Goal: Obtain resource: Obtain resource

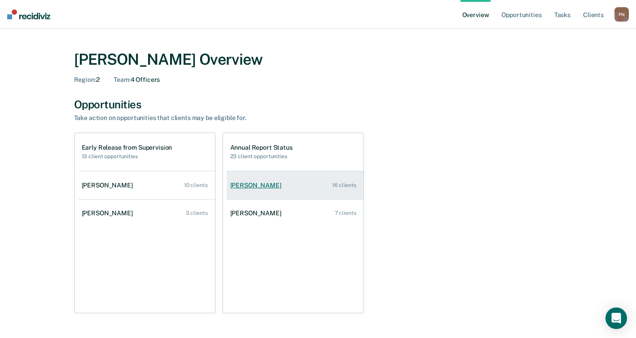
click at [260, 191] on link "[PERSON_NAME] 16 clients" at bounding box center [295, 185] width 137 height 26
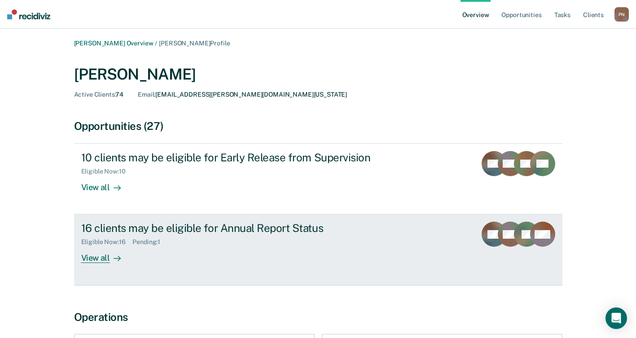
click at [93, 259] on div "View all" at bounding box center [106, 255] width 50 height 18
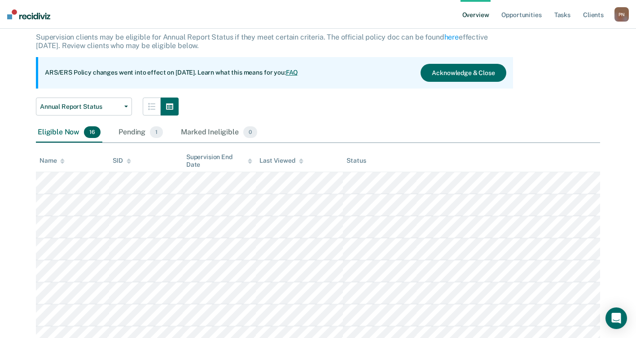
scroll to position [45, 0]
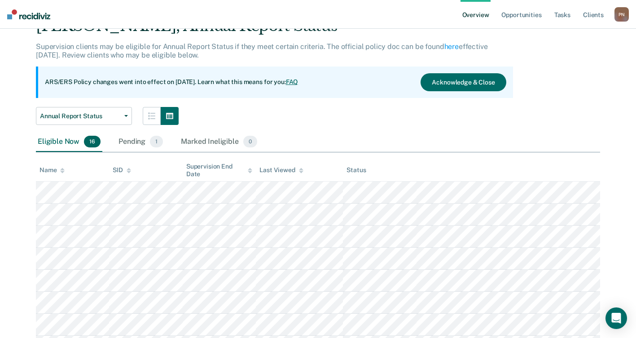
click at [135, 144] on div "Pending 1" at bounding box center [141, 142] width 48 height 20
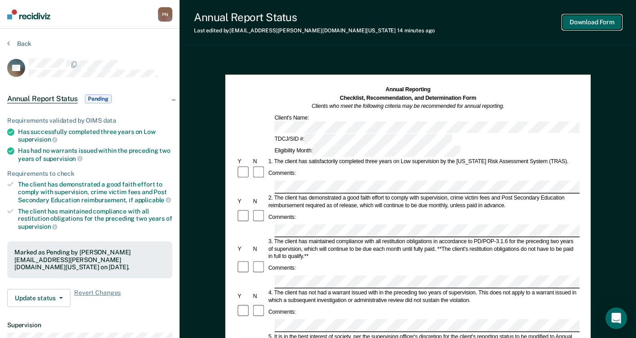
click at [588, 21] on button "Download Form" at bounding box center [592, 22] width 59 height 15
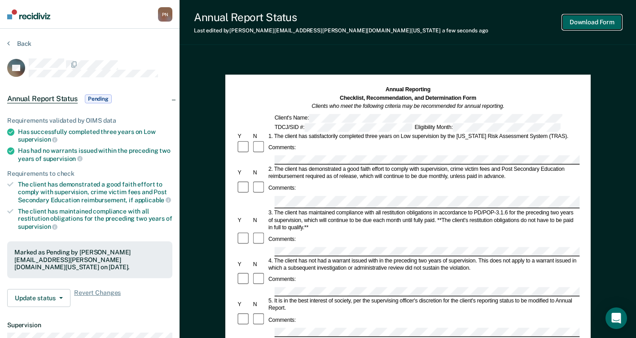
click at [572, 18] on button "Download Form" at bounding box center [592, 22] width 59 height 15
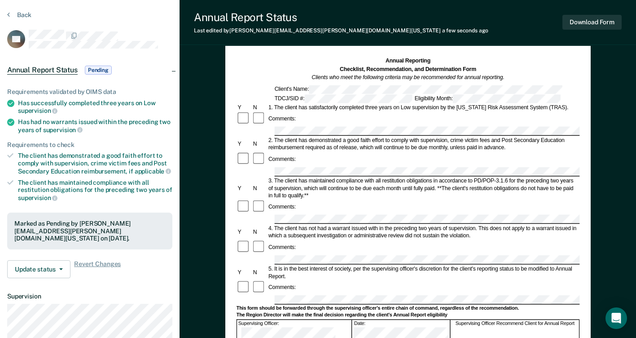
scroll to position [45, 0]
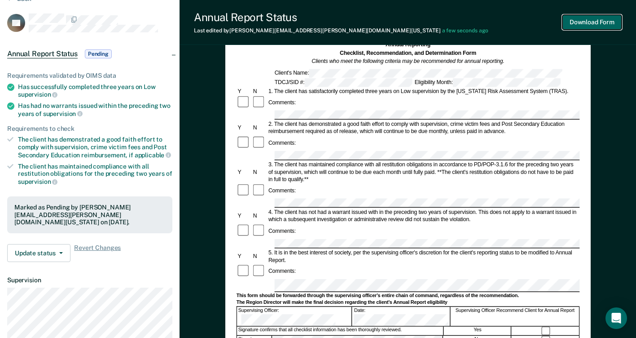
click at [598, 24] on button "Download Form" at bounding box center [592, 22] width 59 height 15
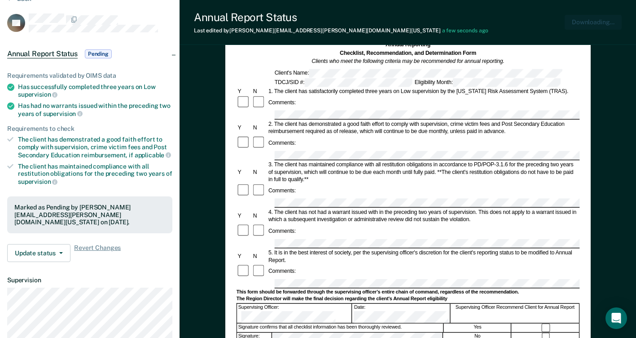
scroll to position [0, 0]
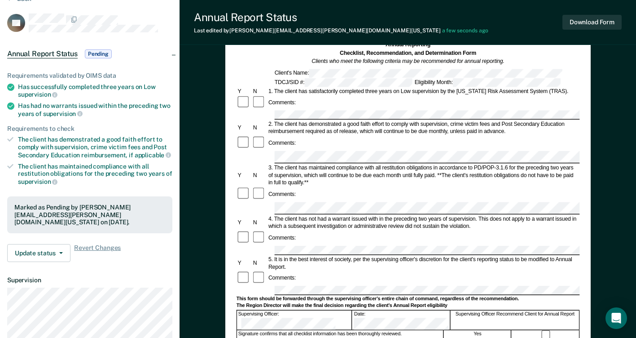
click at [328, 255] on div "5. It is in the best interest of society, per the supervising officer's discret…" at bounding box center [423, 262] width 313 height 15
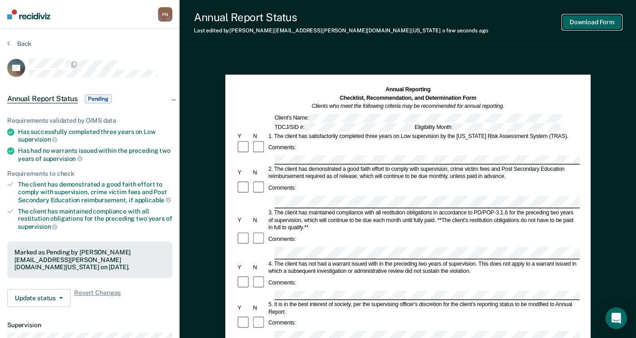
click at [597, 24] on button "Download Form" at bounding box center [592, 22] width 59 height 15
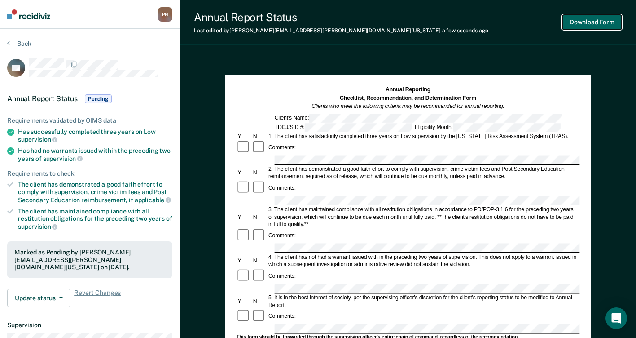
click at [600, 22] on button "Download Form" at bounding box center [592, 22] width 59 height 15
click at [10, 45] on button "Back" at bounding box center [19, 44] width 24 height 8
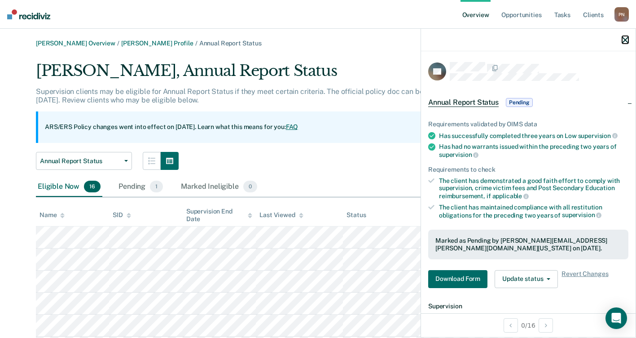
click at [624, 37] on icon "button" at bounding box center [625, 40] width 6 height 6
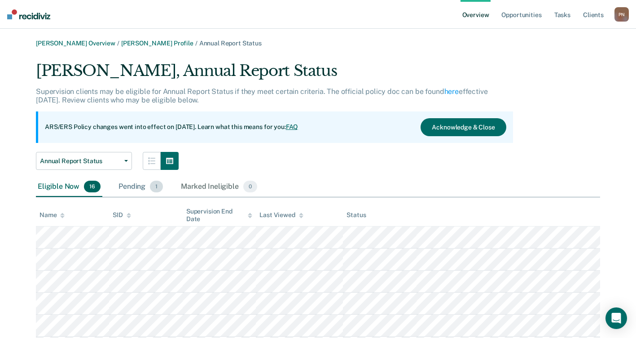
click at [139, 187] on div "Pending 1" at bounding box center [141, 187] width 48 height 20
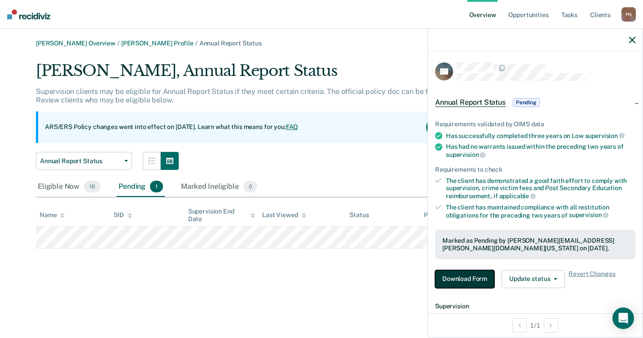
click at [459, 283] on button "Download Form" at bounding box center [464, 279] width 59 height 18
